Goal: Check status: Check status

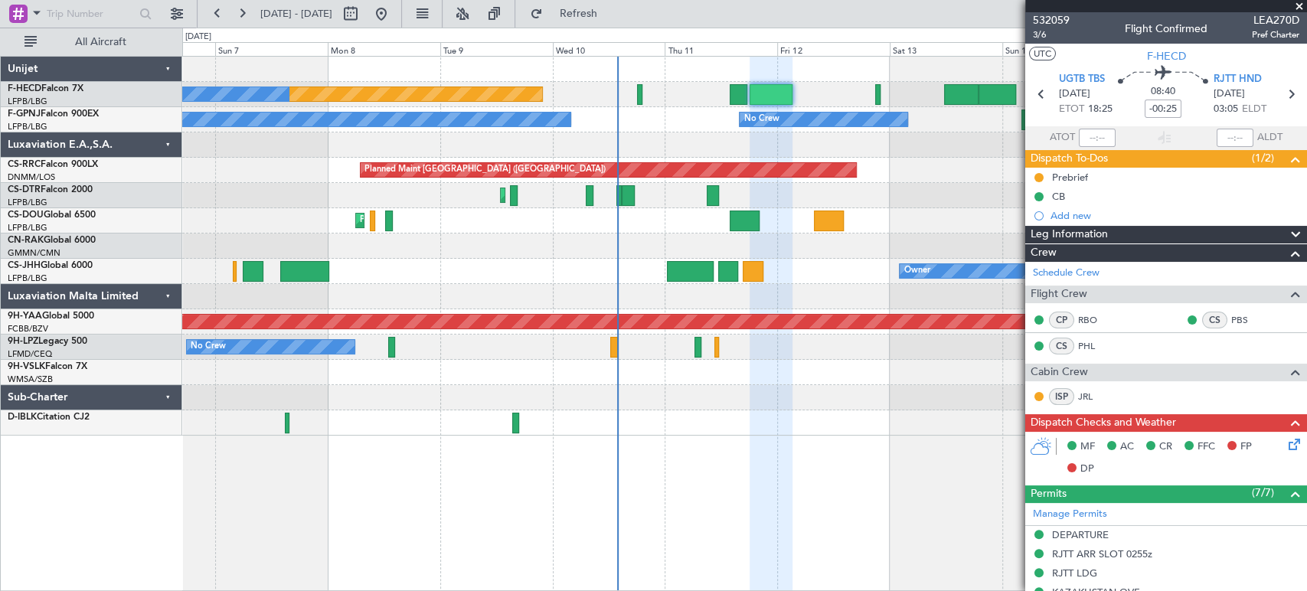
click at [757, 104] on div "Planned Maint [GEOGRAPHIC_DATA] ([GEOGRAPHIC_DATA]) No Crew No Crew" at bounding box center [744, 94] width 1124 height 25
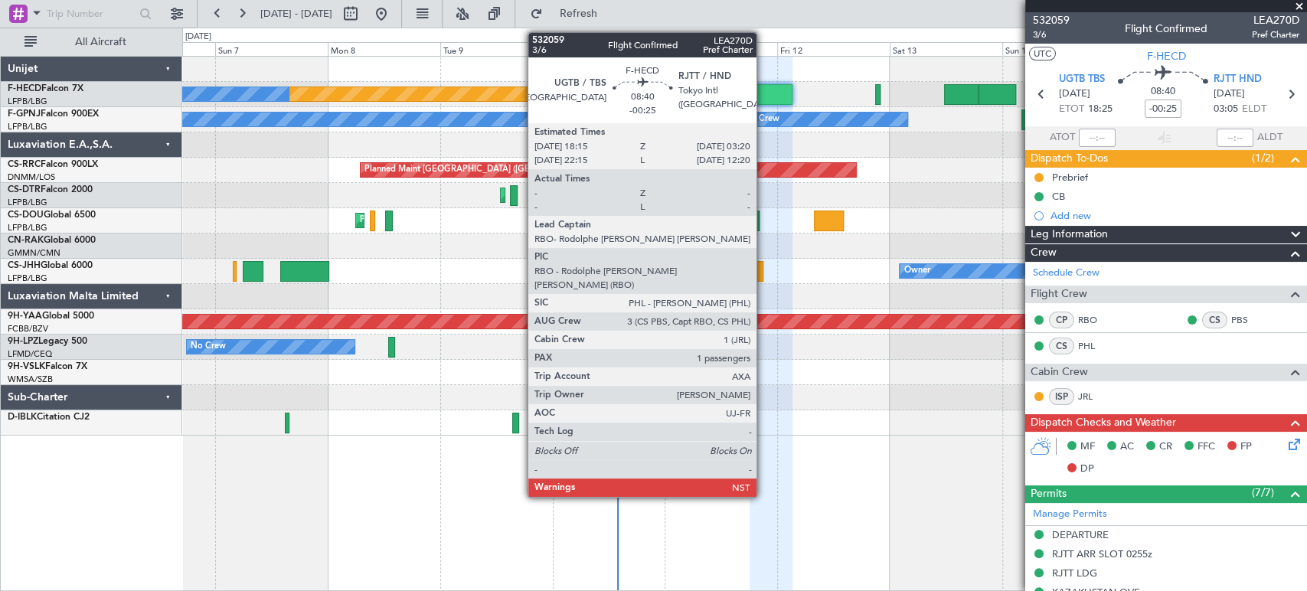
click at [772, 91] on div at bounding box center [770, 94] width 43 height 21
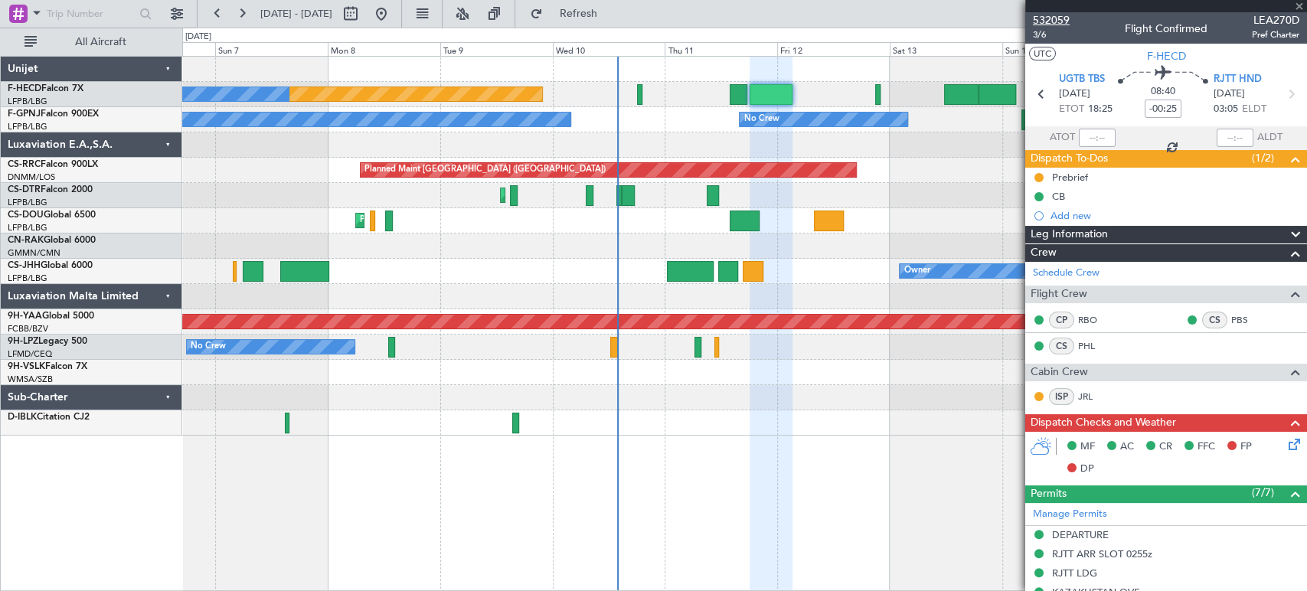
click at [1046, 24] on span "532059" at bounding box center [1051, 20] width 37 height 16
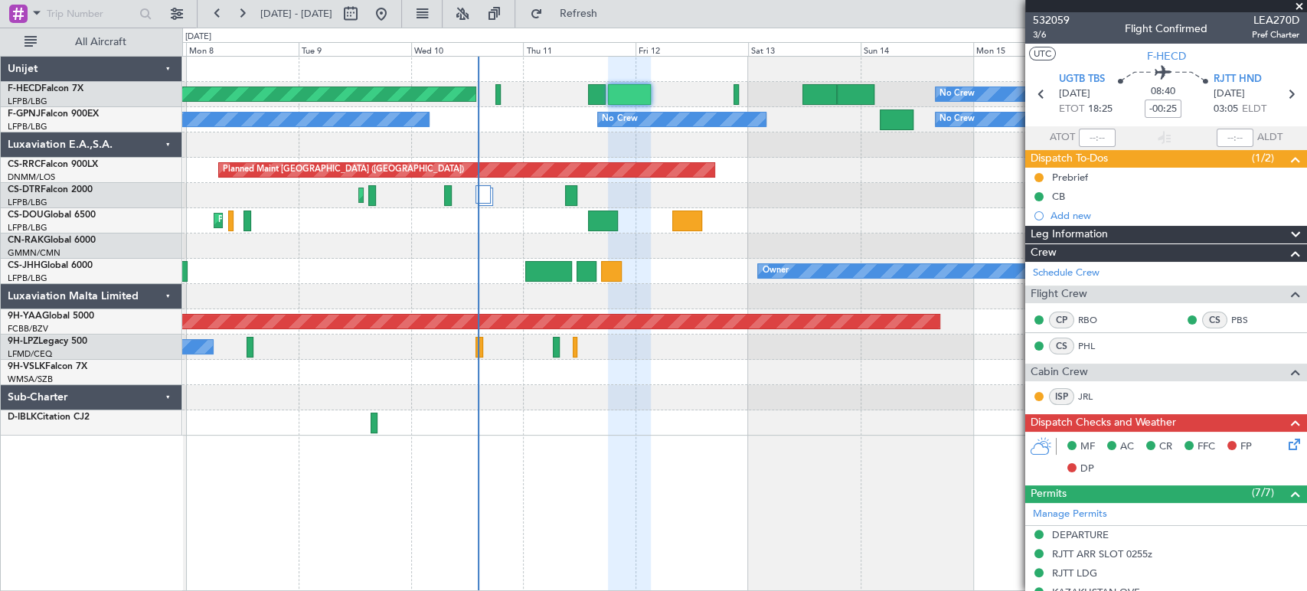
click at [209, 188] on div "Planned Maint [GEOGRAPHIC_DATA] ([GEOGRAPHIC_DATA]) No Crew No Crew No Crew No …" at bounding box center [744, 246] width 1124 height 379
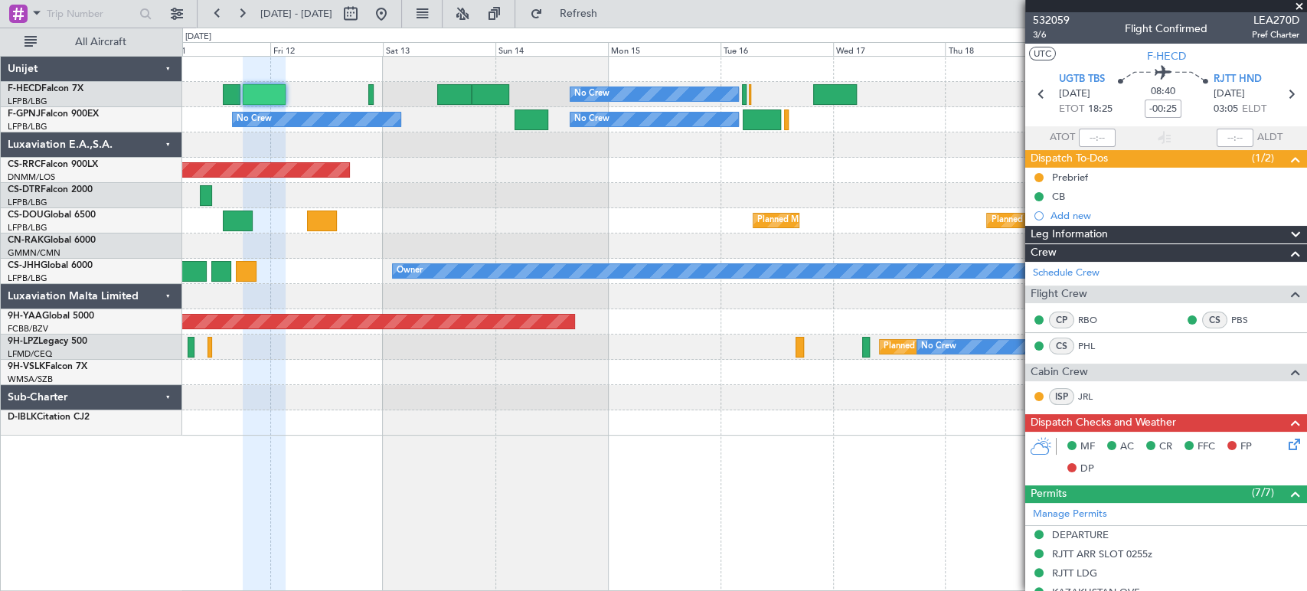
click at [547, 175] on div "Planned Maint [GEOGRAPHIC_DATA] ([GEOGRAPHIC_DATA])" at bounding box center [744, 170] width 1124 height 25
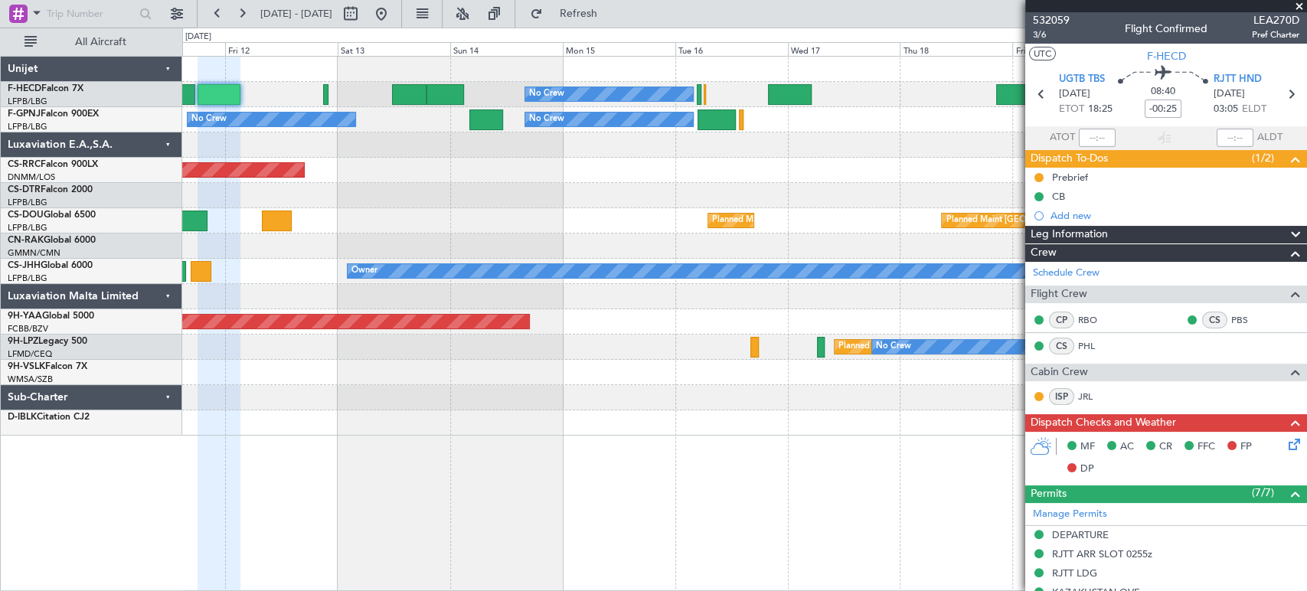
click at [604, 178] on div "Planned Maint [GEOGRAPHIC_DATA] ([GEOGRAPHIC_DATA])" at bounding box center [744, 170] width 1124 height 25
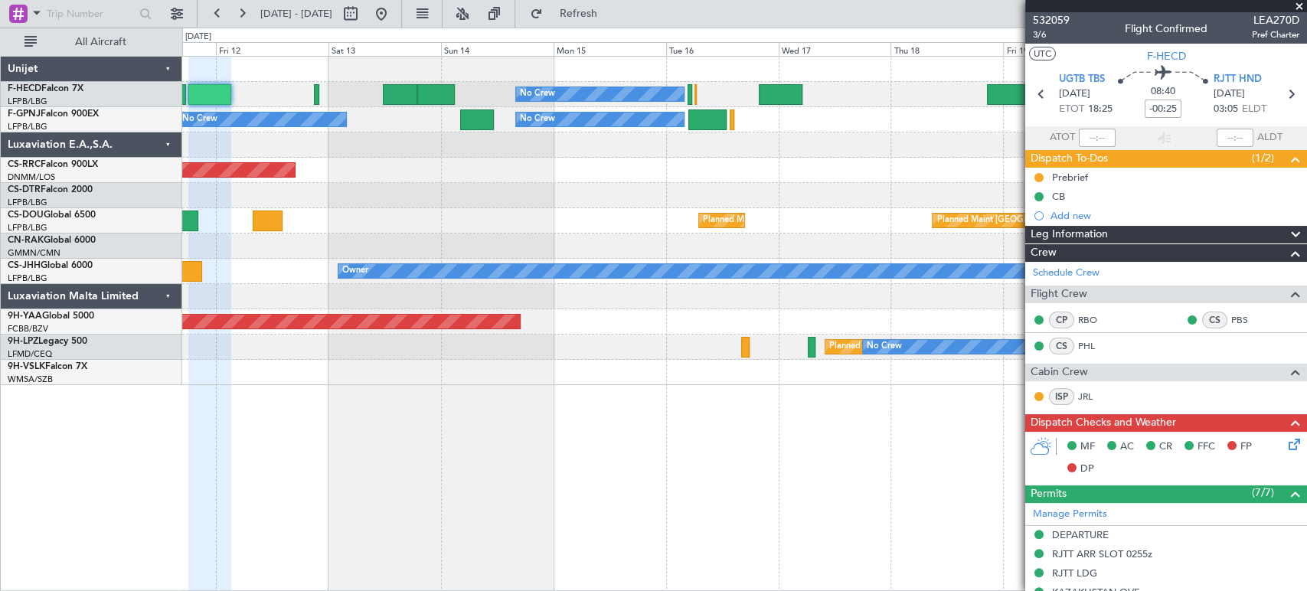
click at [726, 175] on div "No Crew No Crew Planned Maint [GEOGRAPHIC_DATA] ([GEOGRAPHIC_DATA]) No Crew No …" at bounding box center [744, 221] width 1124 height 328
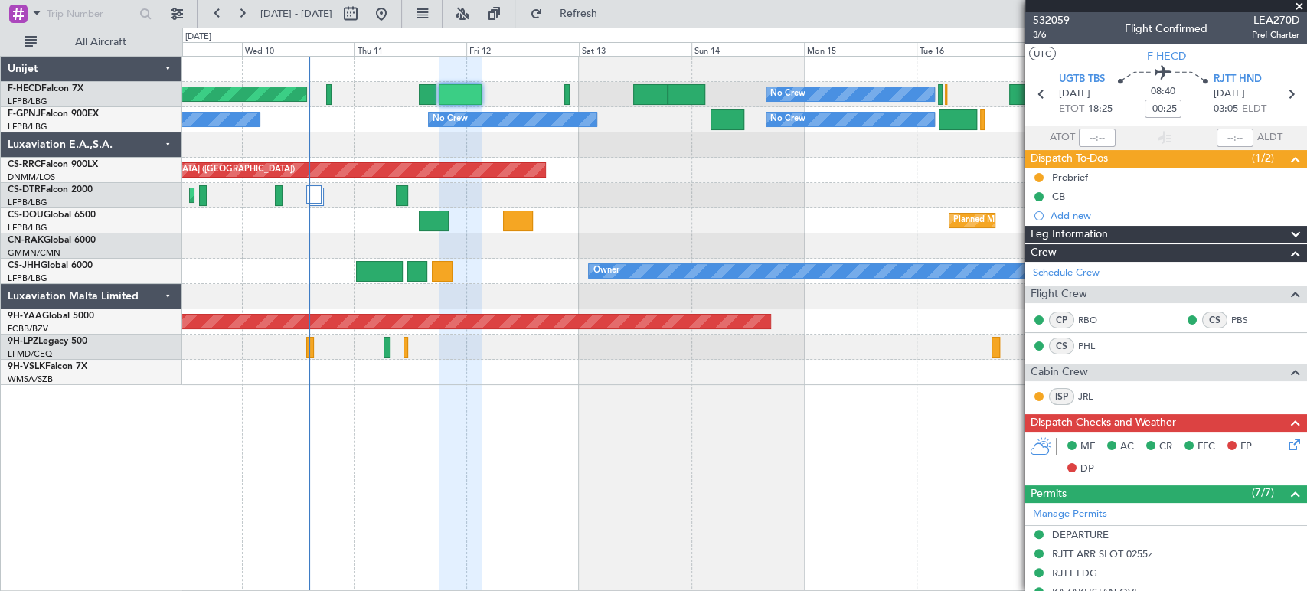
click at [655, 186] on div "Planned Maint Mugla ([GEOGRAPHIC_DATA])" at bounding box center [744, 195] width 1124 height 25
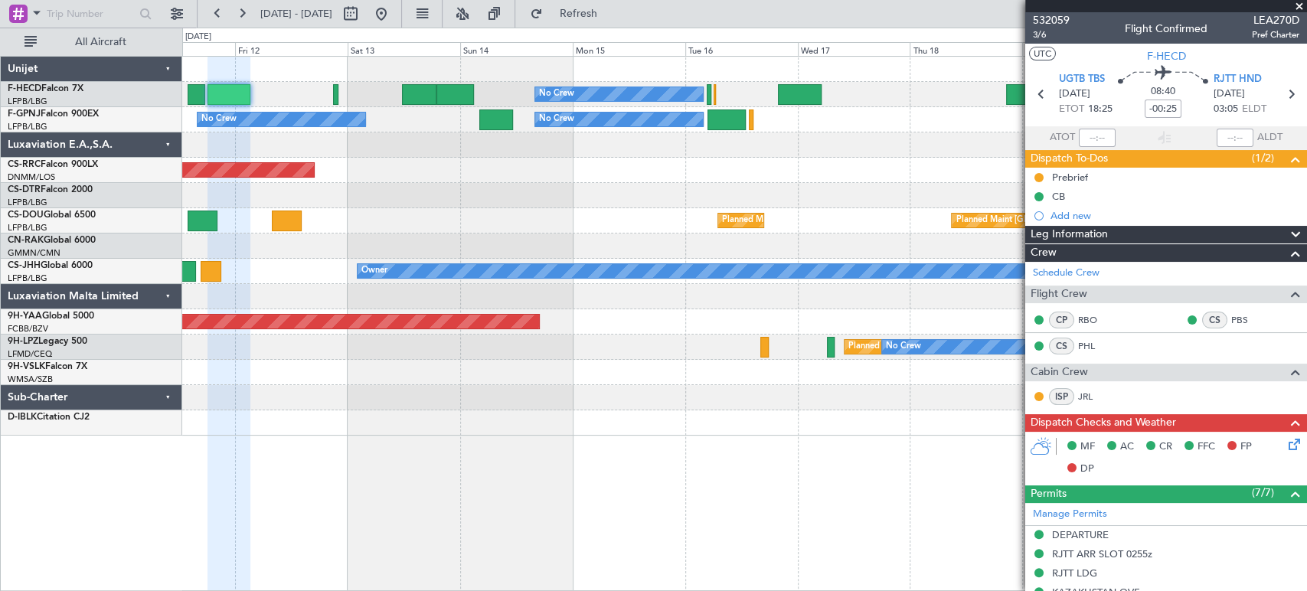
click at [371, 168] on div "Planned Maint [GEOGRAPHIC_DATA] ([GEOGRAPHIC_DATA])" at bounding box center [744, 170] width 1124 height 25
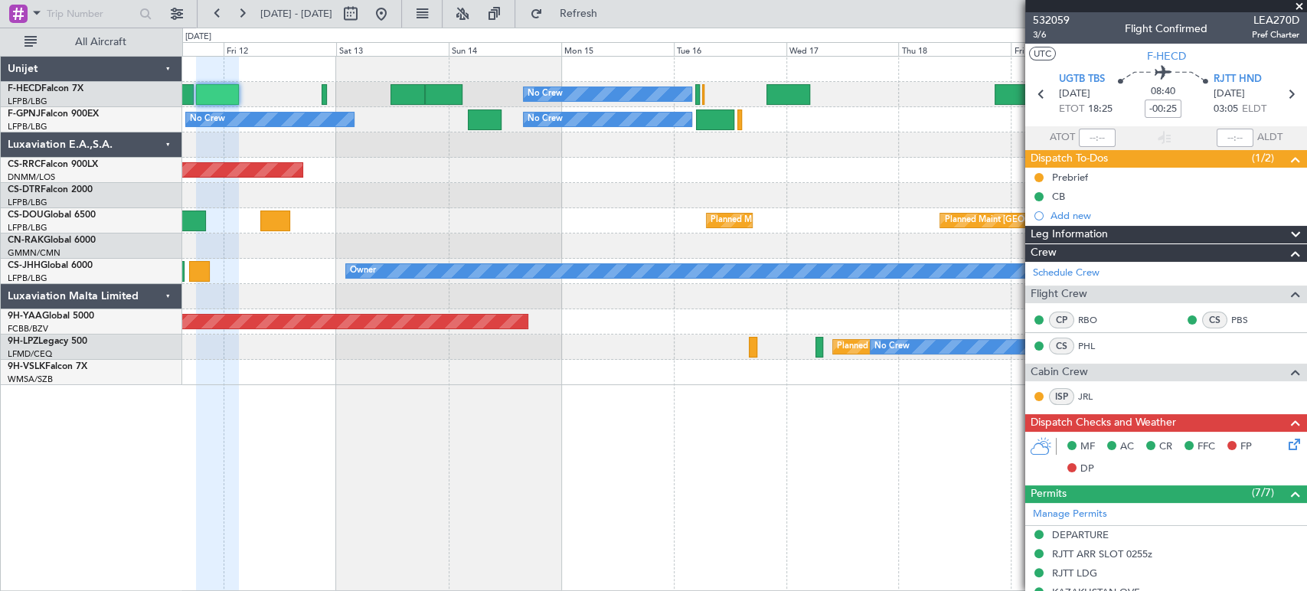
click at [494, 132] on div "No Crew No Crew Planned Maint [GEOGRAPHIC_DATA] ([GEOGRAPHIC_DATA]) No Crew No …" at bounding box center [744, 221] width 1124 height 328
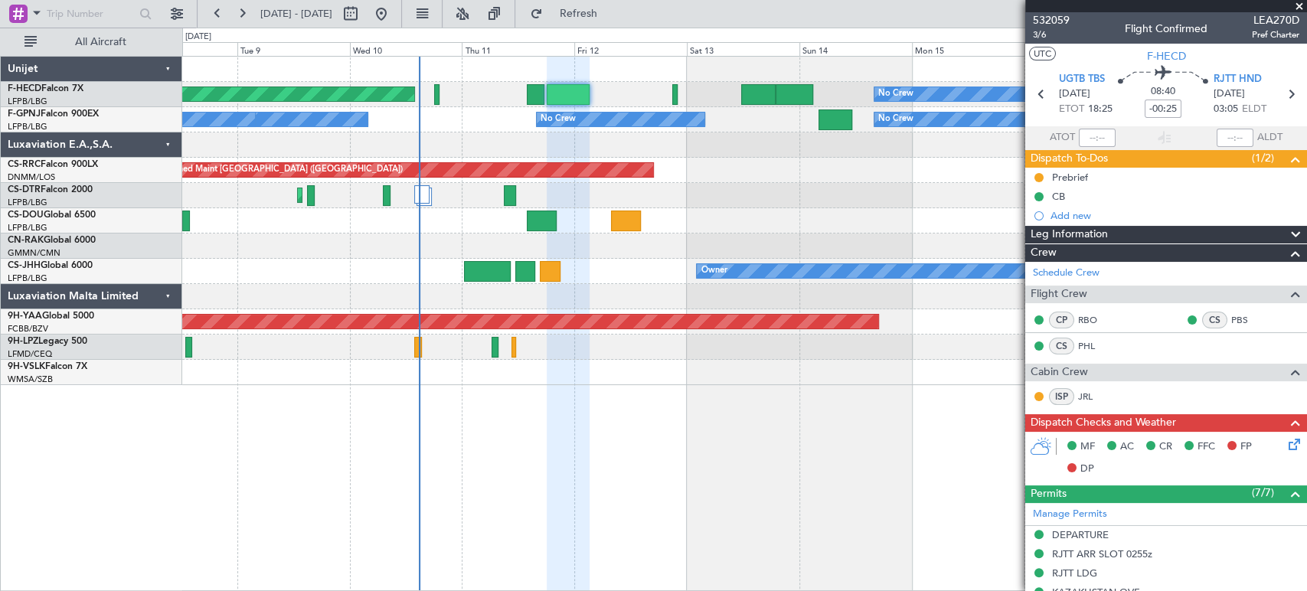
click at [458, 188] on div "Planned Maint [GEOGRAPHIC_DATA] ([GEOGRAPHIC_DATA]) No Crew No Crew No Crew No …" at bounding box center [744, 221] width 1124 height 328
